Goal: Task Accomplishment & Management: Manage account settings

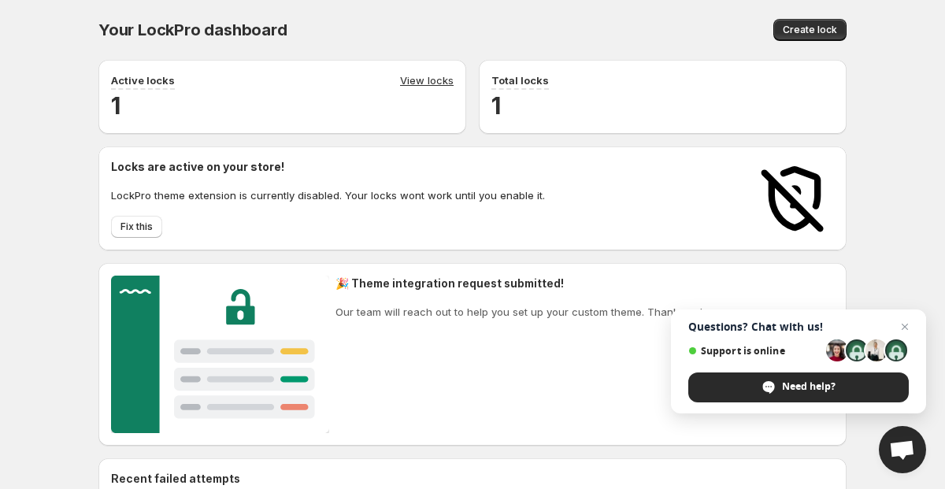
click at [894, 463] on span "Open chat" at bounding box center [902, 449] width 47 height 47
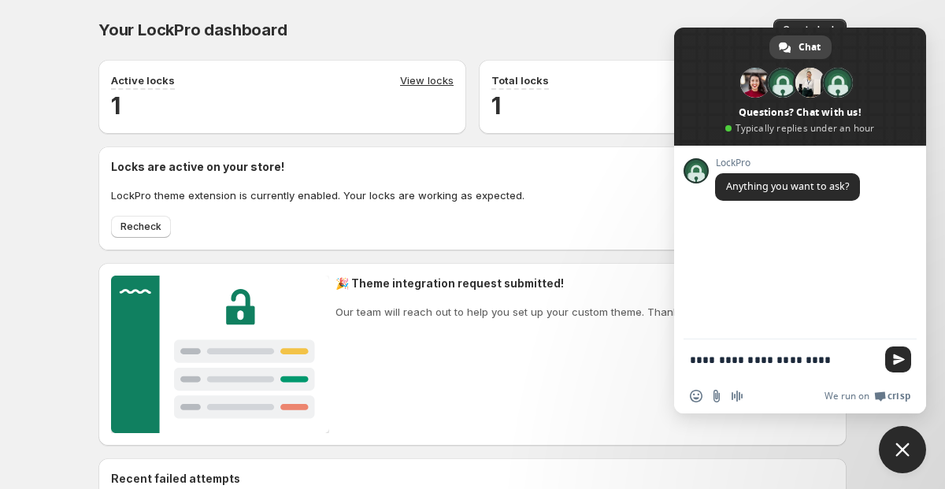
type textarea "**********"
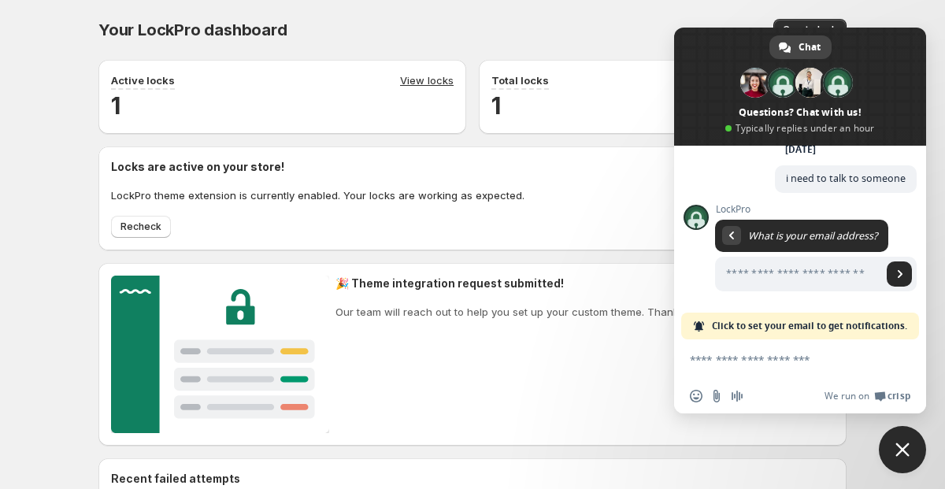
scroll to position [76, 0]
type input "**********"
click at [892, 281] on span "Send" at bounding box center [899, 273] width 25 height 25
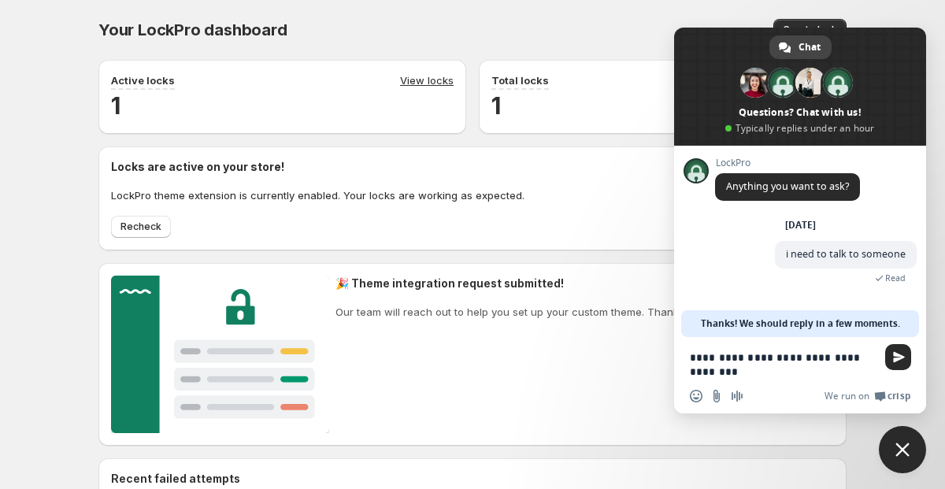
type textarea "**********"
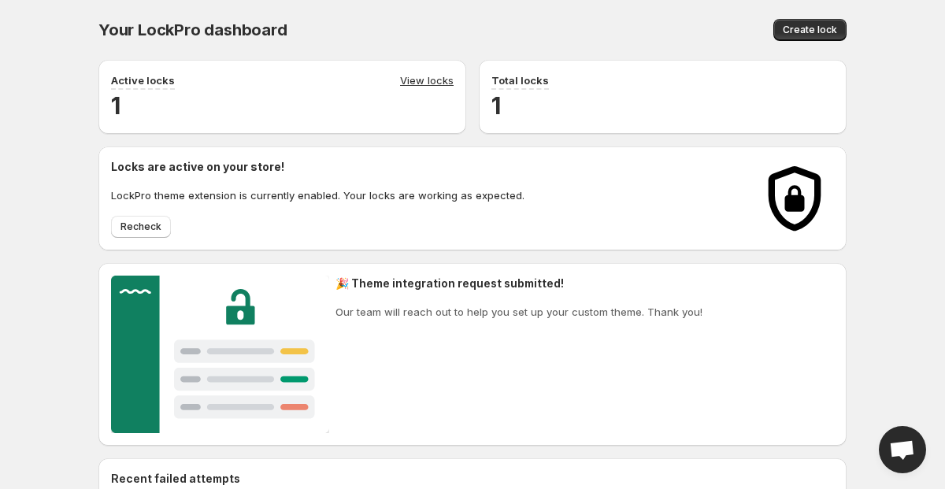
scroll to position [37, 0]
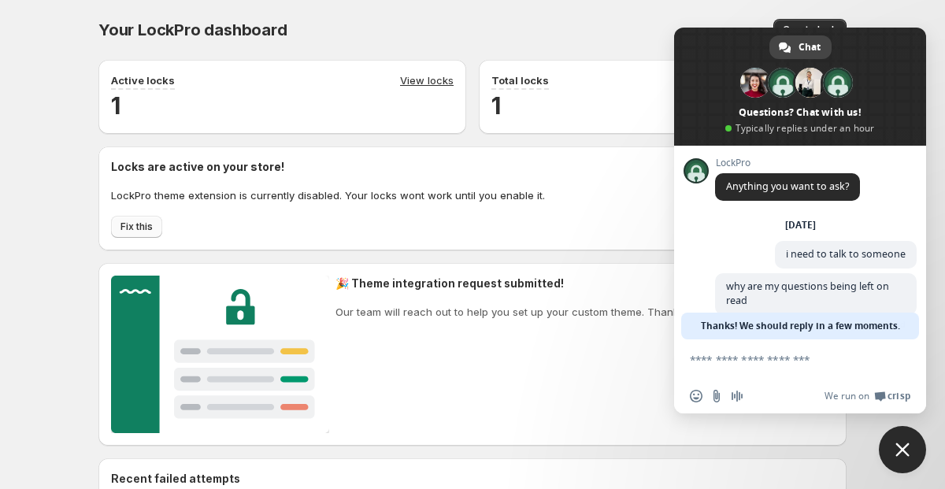
scroll to position [22, 0]
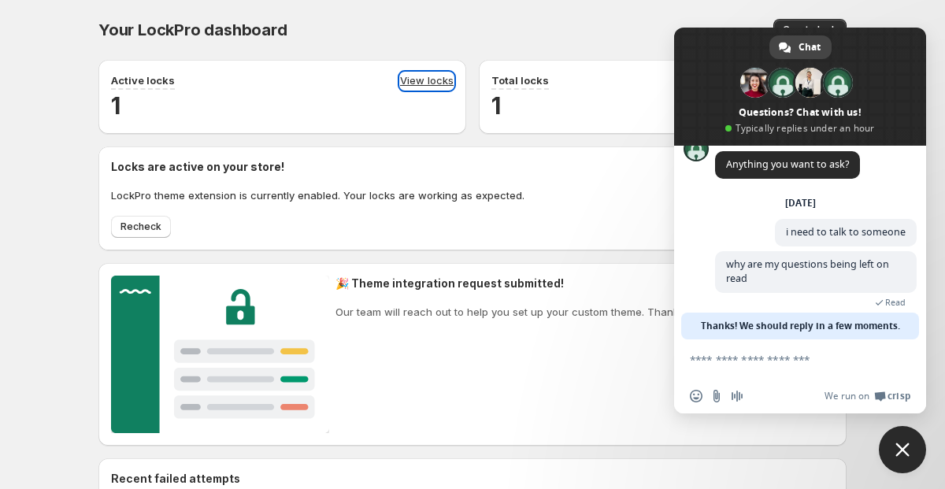
click at [437, 77] on link "View locks" at bounding box center [427, 80] width 54 height 17
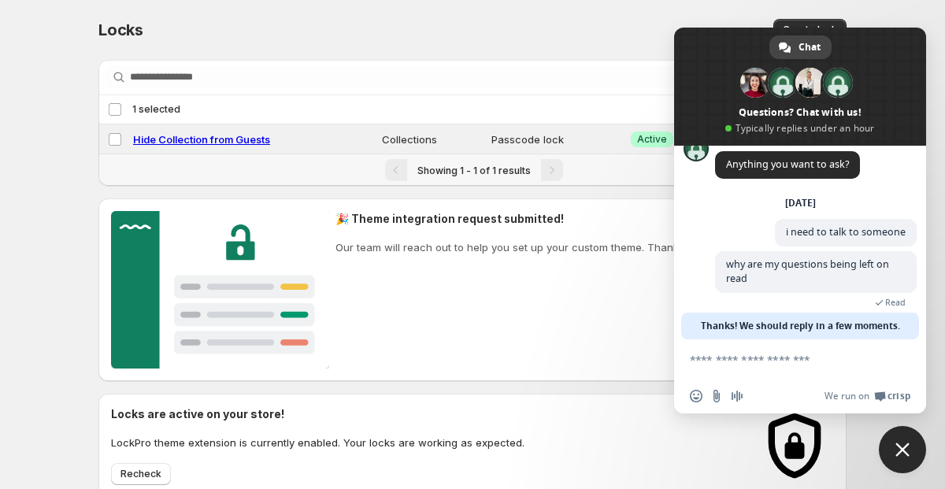
click at [908, 464] on span "Close chat" at bounding box center [902, 449] width 47 height 47
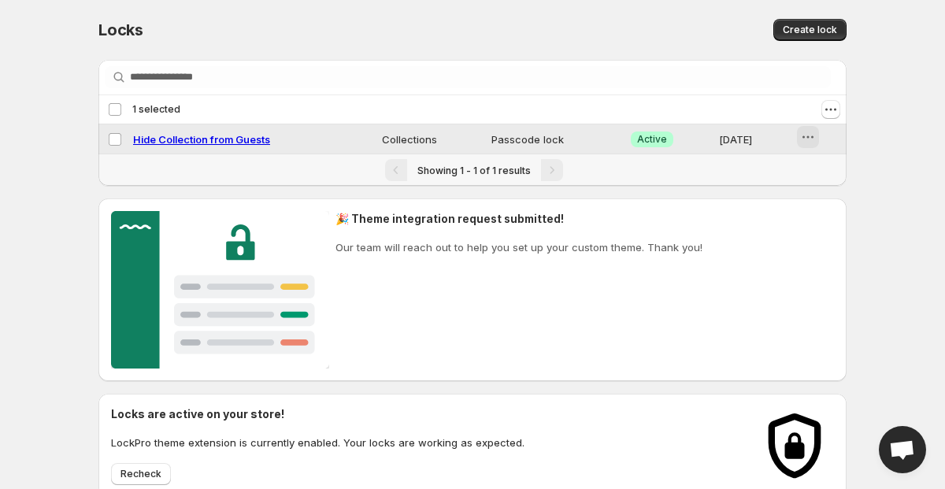
click at [803, 143] on icon "button" at bounding box center [808, 137] width 16 height 16
click at [809, 219] on div "Delete" at bounding box center [819, 225] width 60 height 16
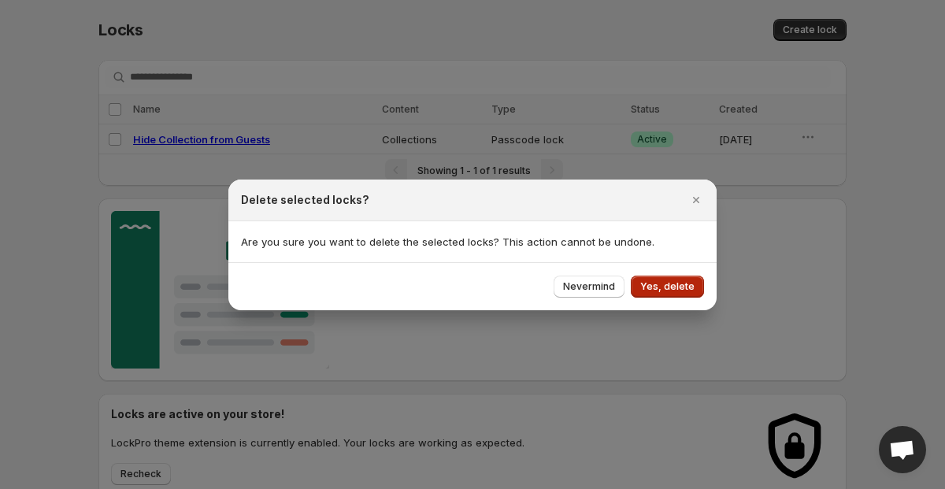
click at [684, 287] on span "Yes, delete" at bounding box center [667, 286] width 54 height 13
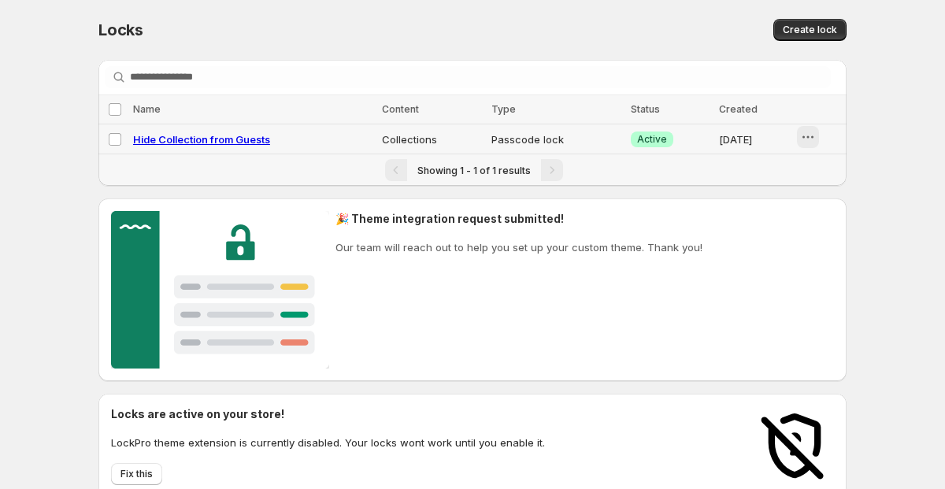
click at [818, 140] on button "button" at bounding box center [808, 137] width 22 height 22
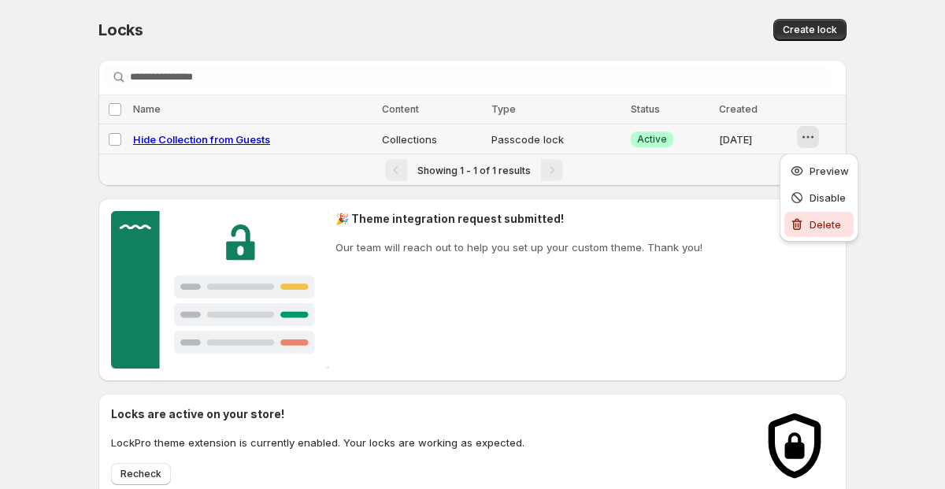
click at [826, 232] on button "Delete" at bounding box center [818, 224] width 69 height 25
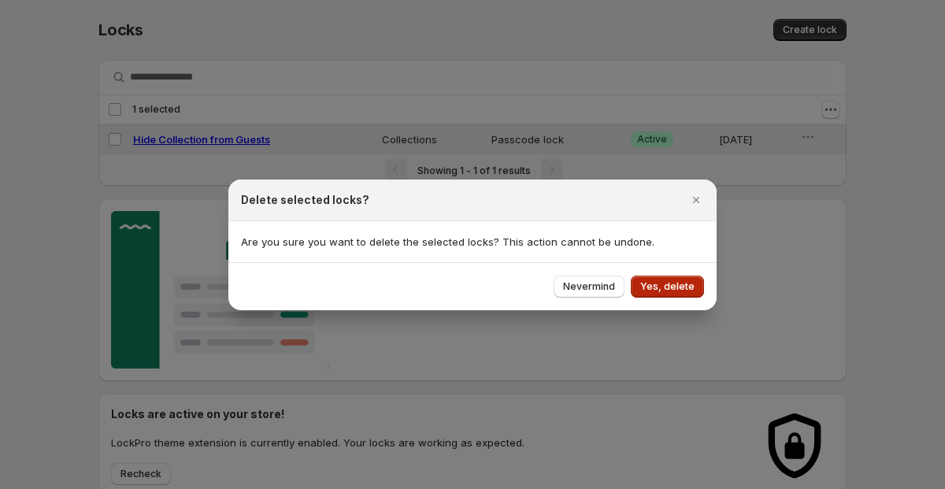
click at [692, 287] on span "Yes, delete" at bounding box center [667, 286] width 54 height 13
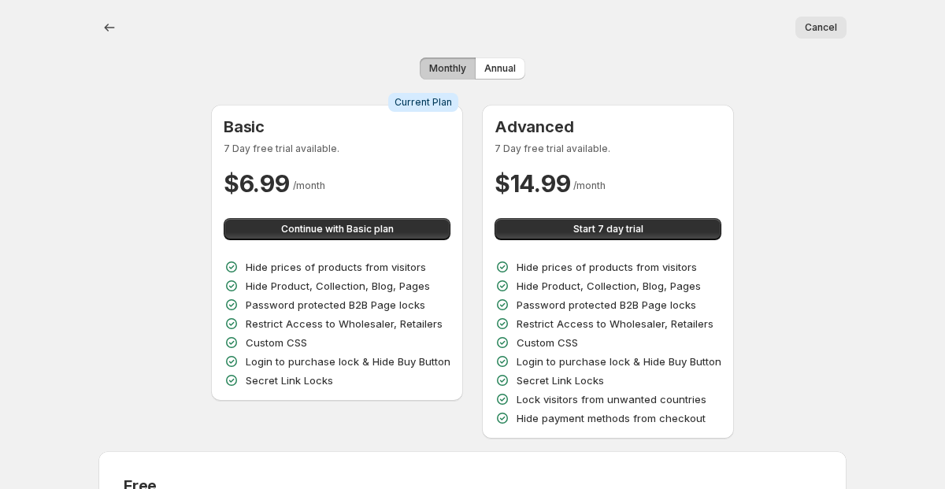
scroll to position [3, 0]
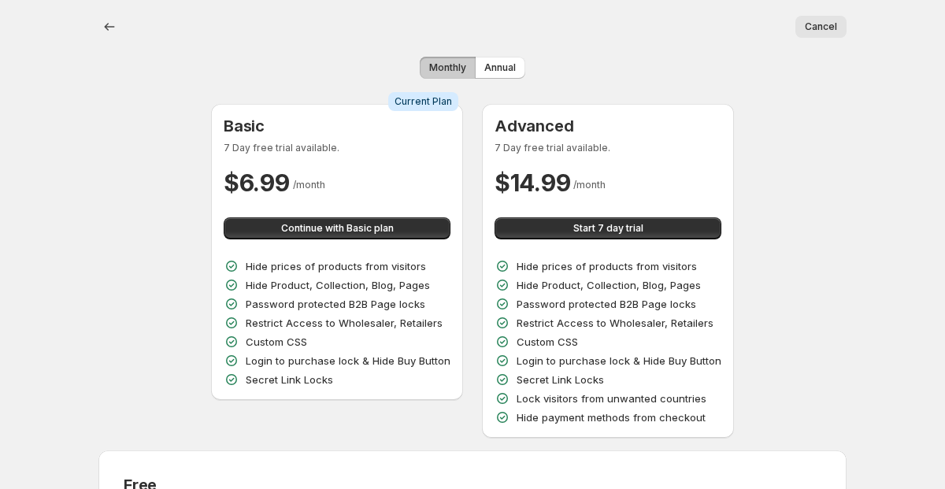
click at [832, 14] on div "Cancel More actions Cancel" at bounding box center [472, 27] width 748 height 60
click at [832, 23] on span "Cancel" at bounding box center [821, 26] width 32 height 13
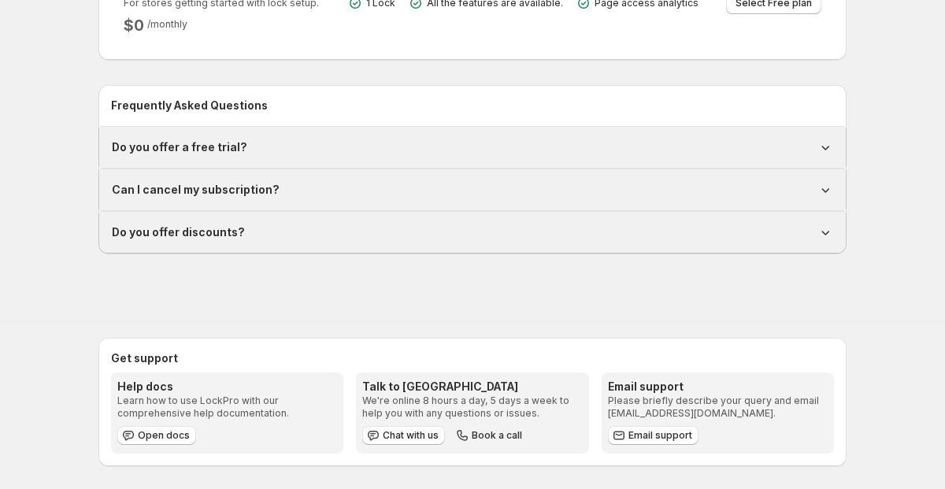
scroll to position [508, 0]
